Goal: Task Accomplishment & Management: Use online tool/utility

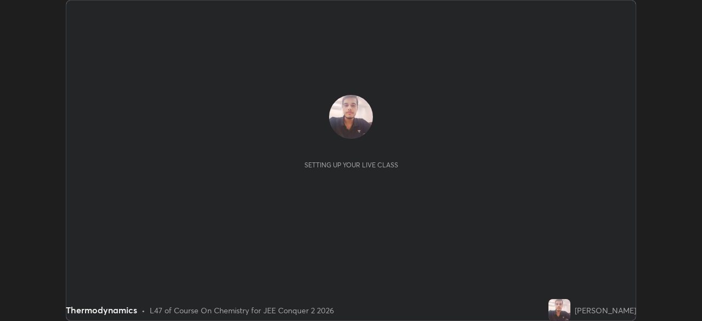
scroll to position [321, 701]
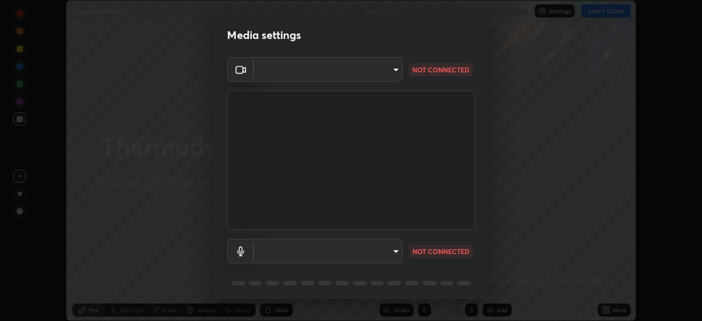
type input "ba13e312339ef8477216ddedc35df2f043033d031c8e6632ccfddaecbc9a7b0e"
click at [429, 251] on p "CHECKING" at bounding box center [429, 251] width 35 height 10
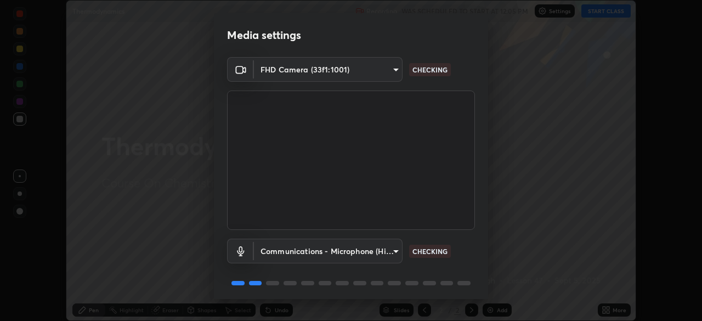
click at [389, 254] on body "Erase all Thermodynamics Recording WAS SCHEDULED TO START AT 12:05 PM Settings …" at bounding box center [351, 160] width 702 height 321
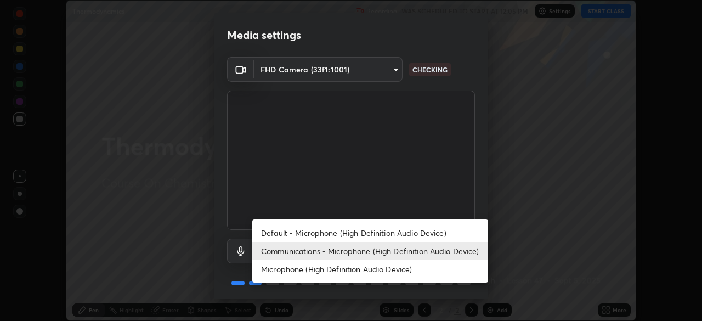
click at [419, 229] on li "Default - Microphone (High Definition Audio Device)" at bounding box center [370, 233] width 236 height 18
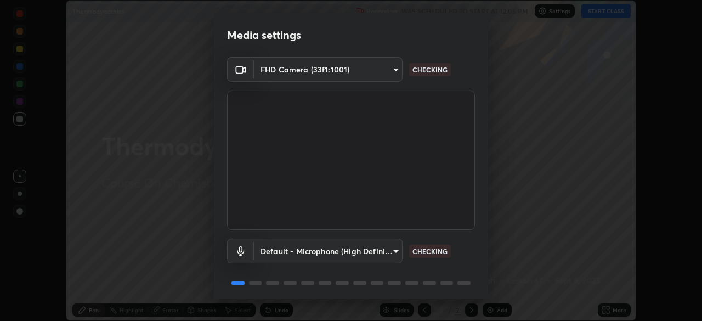
click at [393, 246] on body "Erase all Thermodynamics Recording WAS SCHEDULED TO START AT 12:05 PM Settings …" at bounding box center [351, 160] width 702 height 321
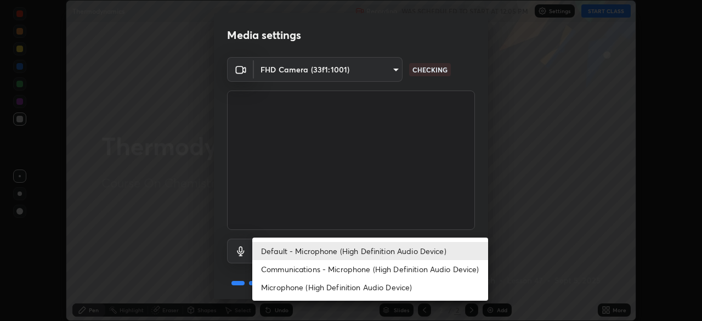
click at [382, 281] on li "Microphone (High Definition Audio Device)" at bounding box center [370, 287] width 236 height 18
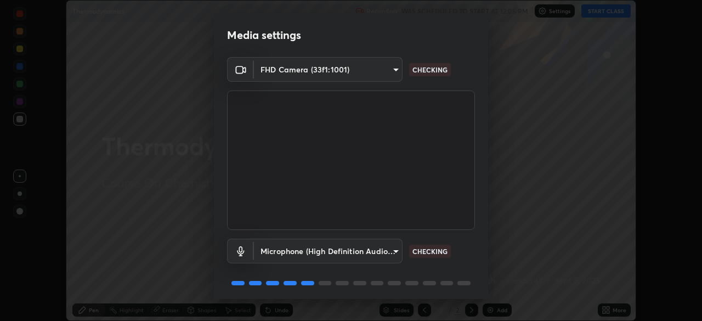
click at [386, 252] on body "Erase all Thermodynamics Recording WAS SCHEDULED TO START AT 12:05 PM Settings …" at bounding box center [351, 160] width 702 height 321
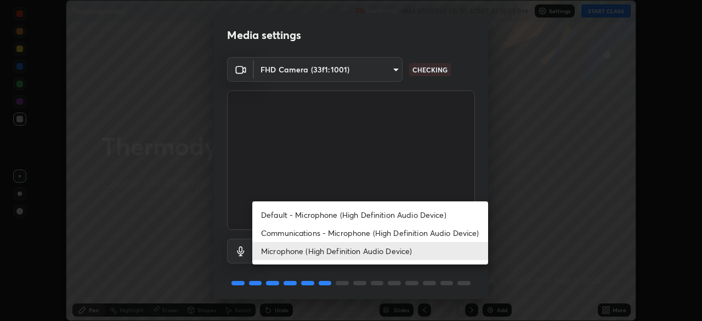
click at [387, 232] on li "Communications - Microphone (High Definition Audio Device)" at bounding box center [370, 233] width 236 height 18
type input "communications"
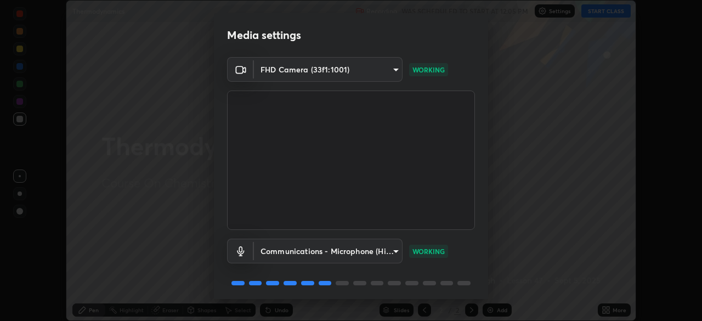
scroll to position [39, 0]
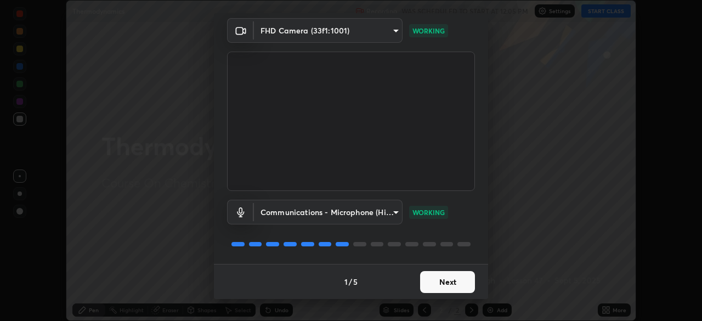
click at [442, 278] on button "Next" at bounding box center [447, 282] width 55 height 22
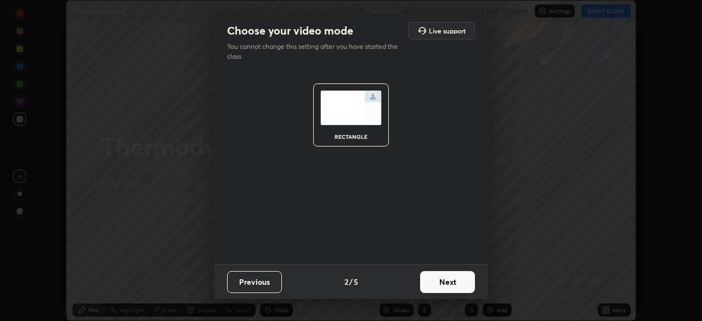
click at [441, 277] on button "Next" at bounding box center [447, 282] width 55 height 22
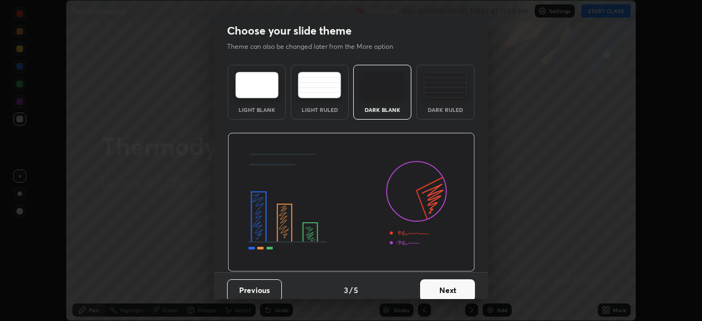
click at [438, 286] on button "Next" at bounding box center [447, 290] width 55 height 22
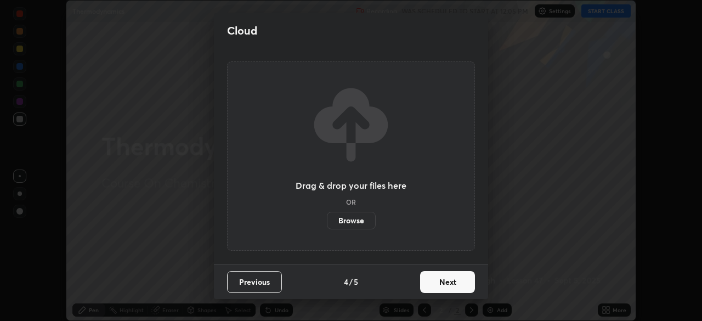
click at [444, 281] on button "Next" at bounding box center [447, 282] width 55 height 22
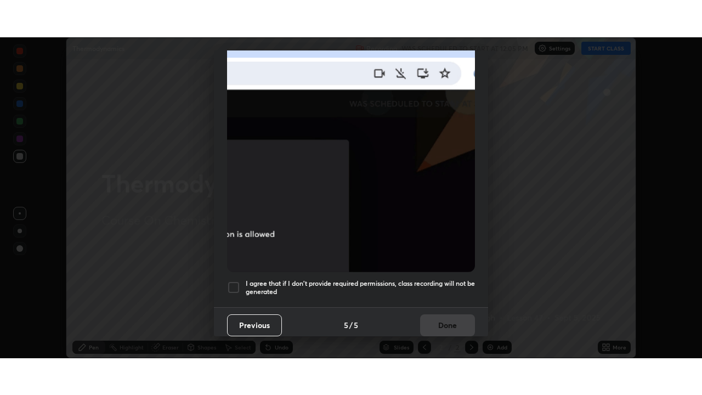
scroll to position [262, 0]
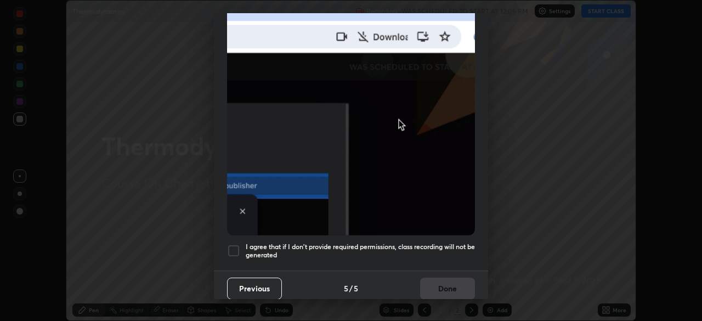
click at [236, 246] on div at bounding box center [233, 250] width 13 height 13
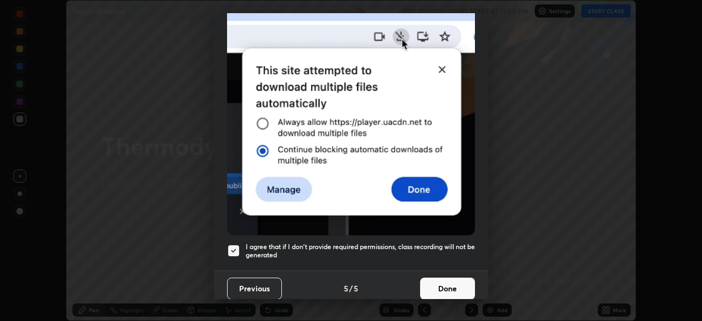
click at [433, 283] on button "Done" at bounding box center [447, 288] width 55 height 22
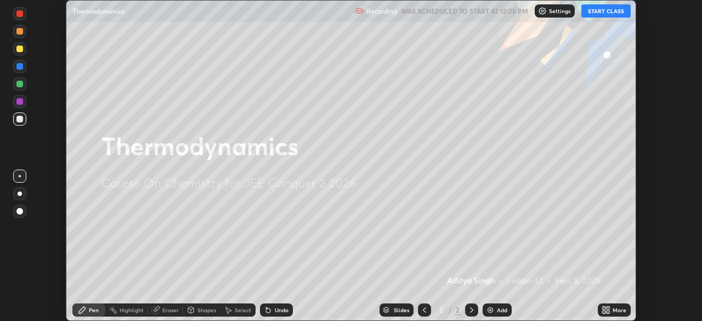
click at [620, 13] on button "START CLASS" at bounding box center [605, 10] width 49 height 13
click at [602, 10] on button "START CLASS" at bounding box center [605, 10] width 49 height 13
click at [607, 308] on icon at bounding box center [607, 307] width 3 height 3
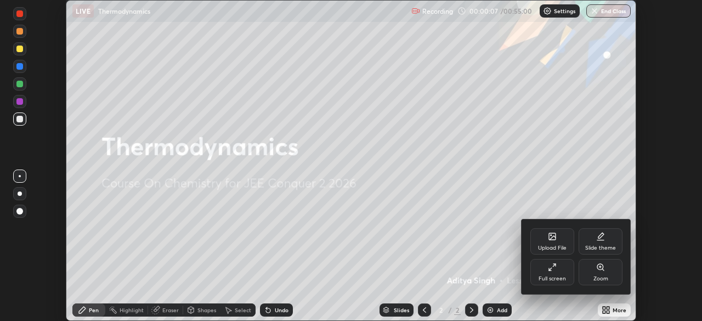
click at [554, 271] on div "Full screen" at bounding box center [552, 272] width 44 height 26
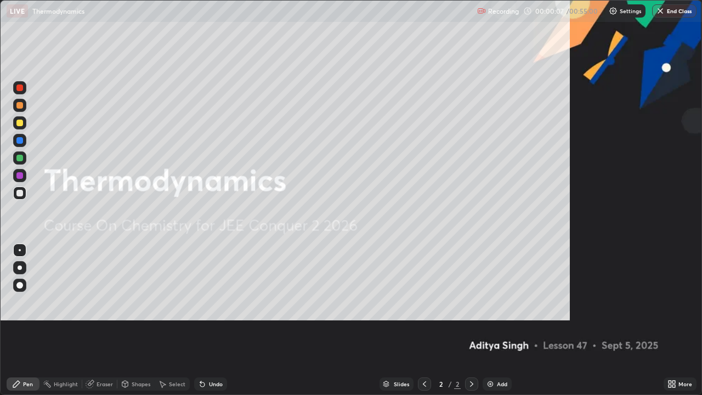
scroll to position [395, 702]
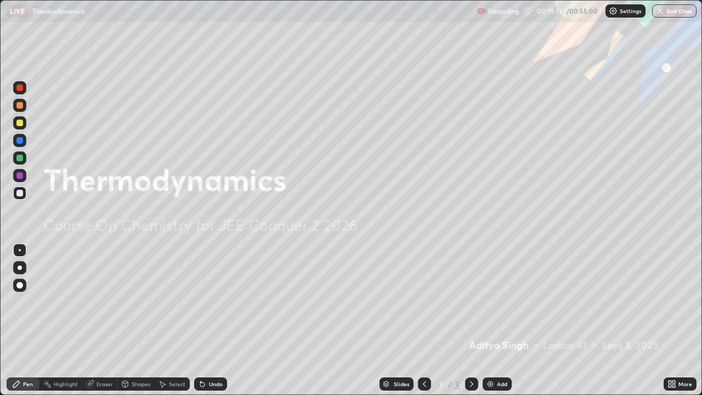
click at [423, 320] on icon at bounding box center [424, 383] width 9 height 9
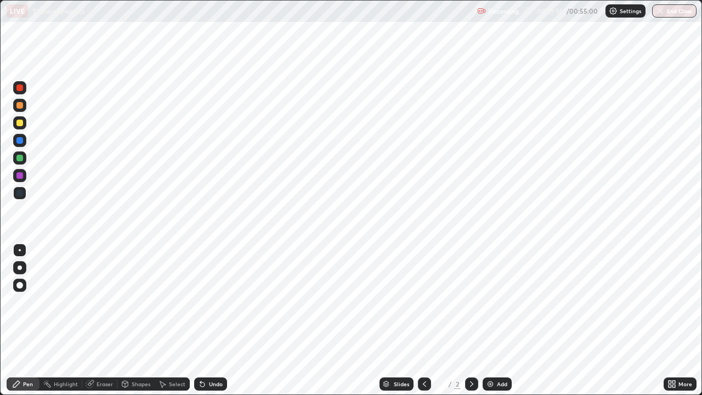
click at [471, 320] on icon at bounding box center [471, 383] width 9 height 9
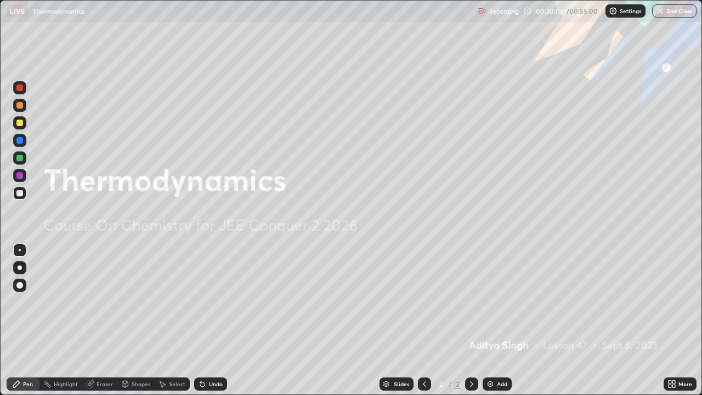
click at [100, 320] on div "Eraser" at bounding box center [104, 383] width 16 height 5
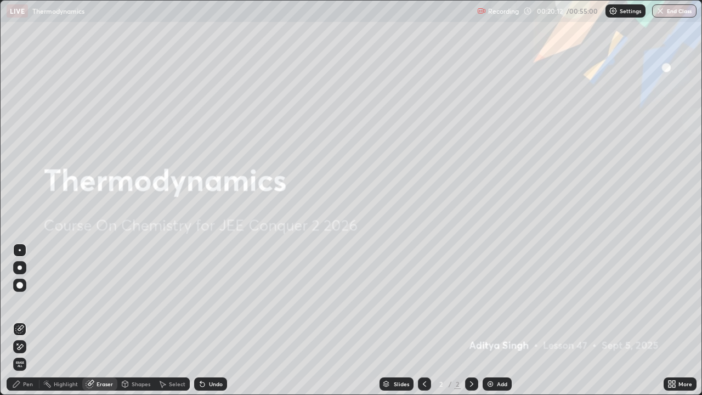
click at [493, 320] on img at bounding box center [490, 383] width 9 height 9
click at [497, 320] on div "Add" at bounding box center [502, 383] width 10 height 5
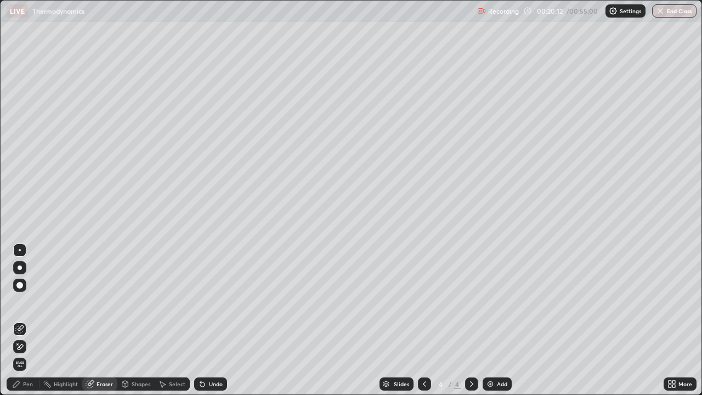
click at [499, 320] on div "Add" at bounding box center [502, 383] width 10 height 5
click at [502, 320] on div "Add" at bounding box center [502, 383] width 10 height 5
click at [35, 320] on div "Pen" at bounding box center [23, 383] width 33 height 13
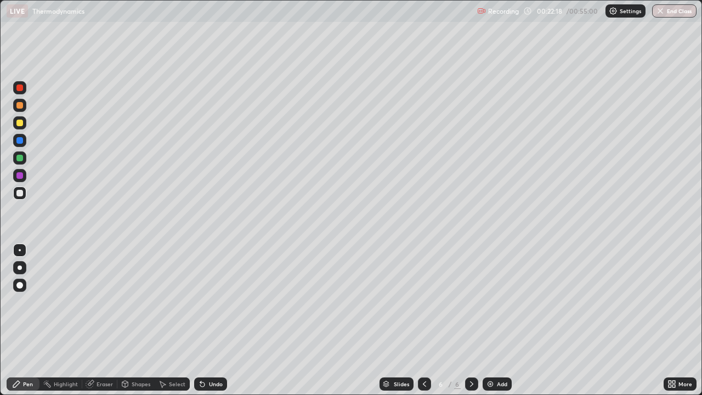
click at [514, 12] on p "Recording" at bounding box center [503, 11] width 31 height 8
click at [505, 13] on p "Recording" at bounding box center [503, 11] width 31 height 8
click at [503, 11] on p "Recording" at bounding box center [503, 11] width 31 height 8
click at [508, 12] on p "Recording" at bounding box center [503, 11] width 31 height 8
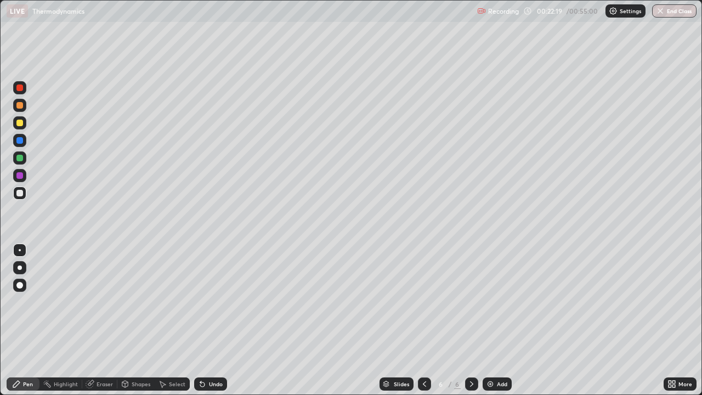
click at [517, 10] on p "Recording" at bounding box center [503, 11] width 31 height 8
click at [532, 9] on div "Recording 00:22:19 / 00:55:00 Settings End Class" at bounding box center [586, 11] width 219 height 21
click at [617, 14] on div "Settings" at bounding box center [625, 10] width 40 height 13
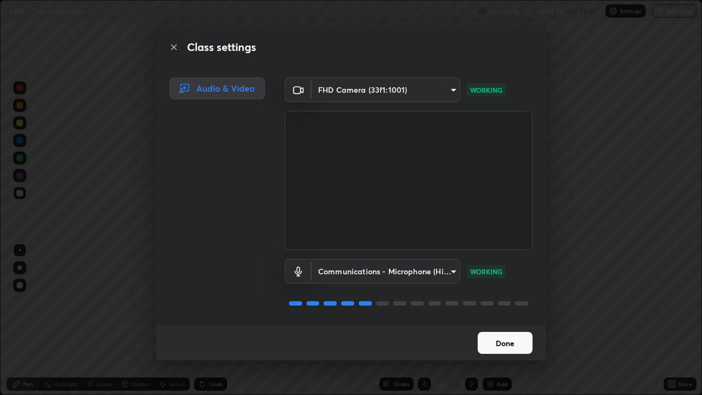
scroll to position [1, 0]
click at [376, 266] on body "Erase all LIVE Thermodynamics Recording 00:22:33 / 00:55:00 Settings End Class …" at bounding box center [351, 197] width 702 height 395
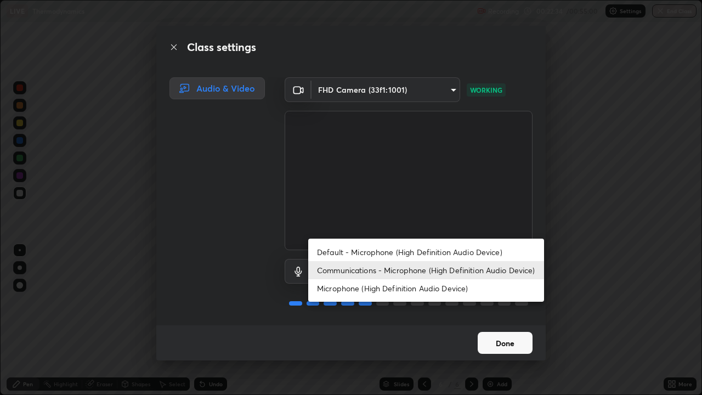
click at [299, 226] on div at bounding box center [351, 197] width 702 height 395
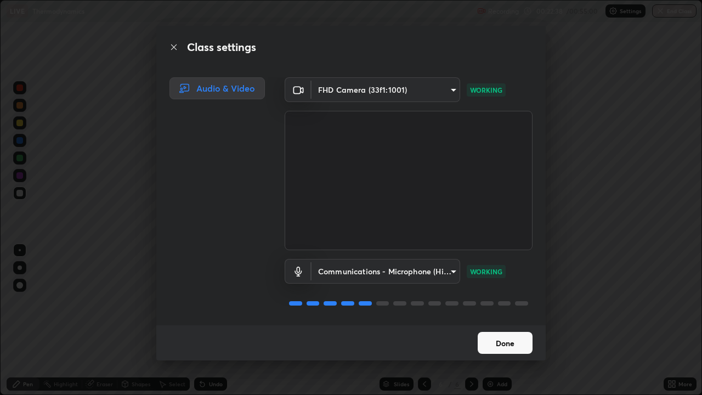
click at [491, 320] on button "Done" at bounding box center [504, 343] width 55 height 22
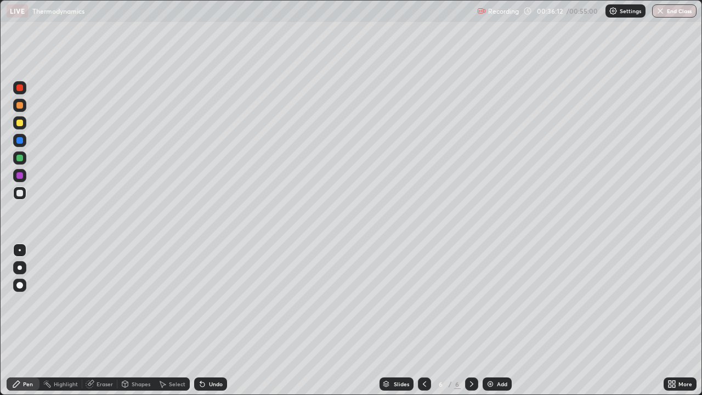
click at [497, 320] on div "Add" at bounding box center [496, 383] width 29 height 13
click at [488, 320] on div "Add" at bounding box center [496, 383] width 29 height 13
click at [672, 13] on button "End Class" at bounding box center [674, 10] width 43 height 13
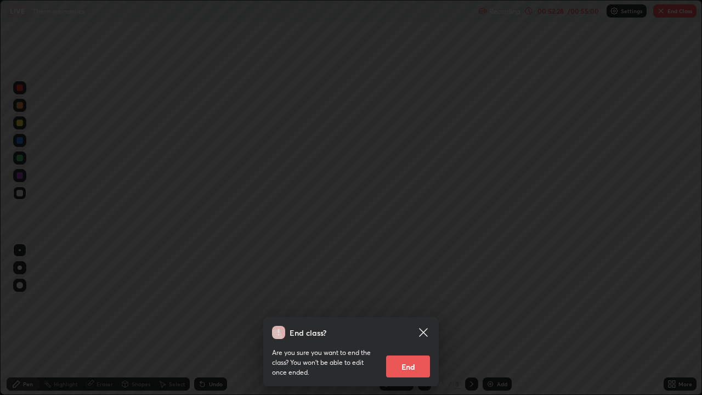
click at [428, 320] on icon at bounding box center [423, 332] width 13 height 13
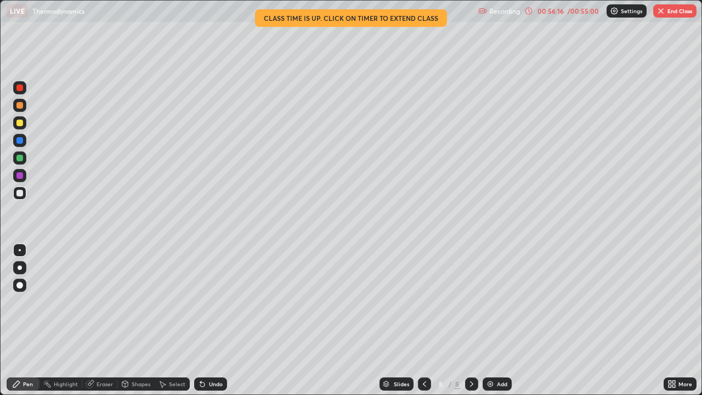
click at [667, 13] on button "End Class" at bounding box center [674, 10] width 43 height 13
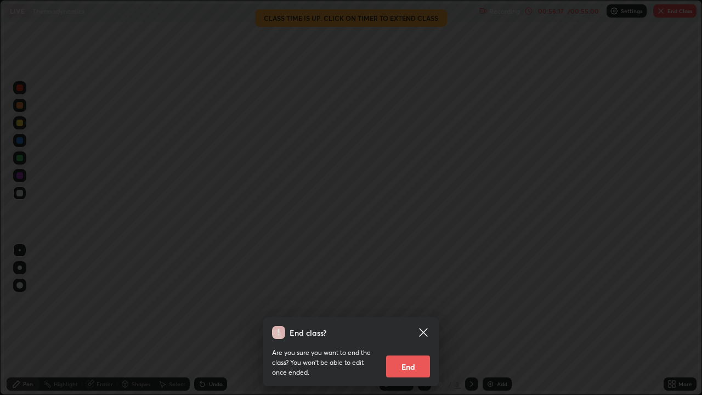
click at [406, 320] on button "End" at bounding box center [408, 366] width 44 height 22
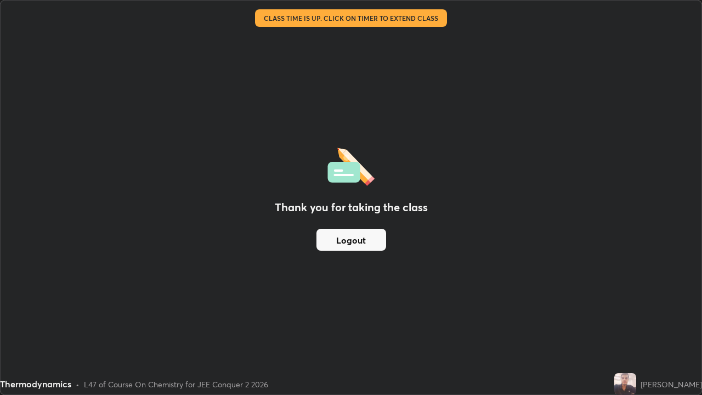
click at [334, 245] on button "Logout" at bounding box center [351, 240] width 70 height 22
